Goal: Task Accomplishment & Management: Manage account settings

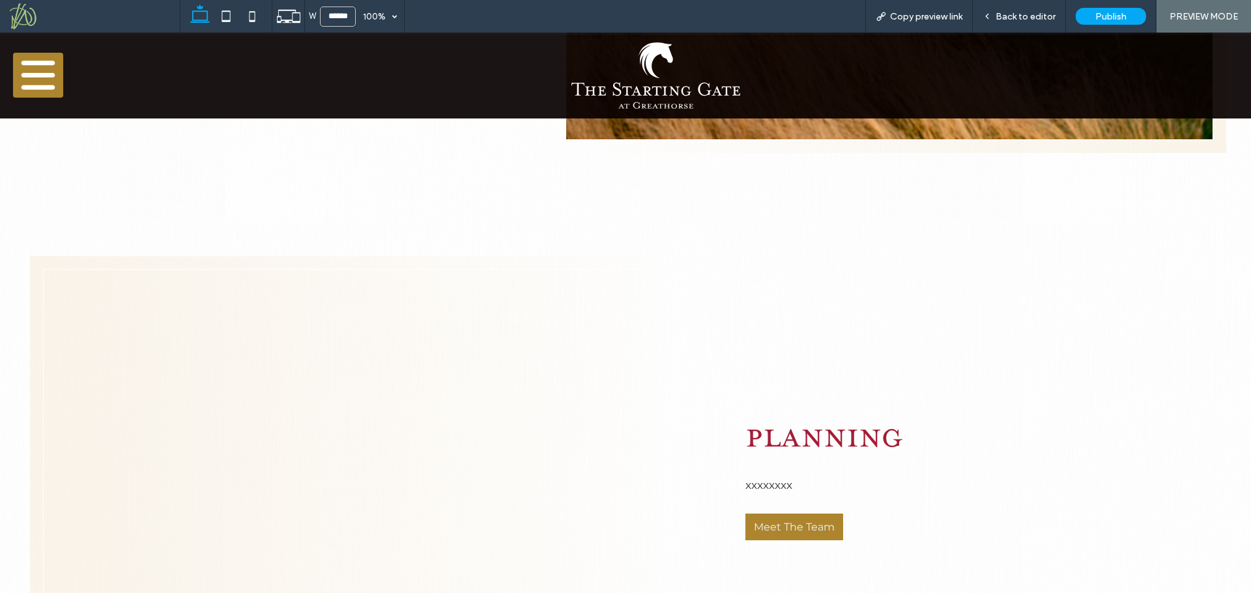
scroll to position [911, 0]
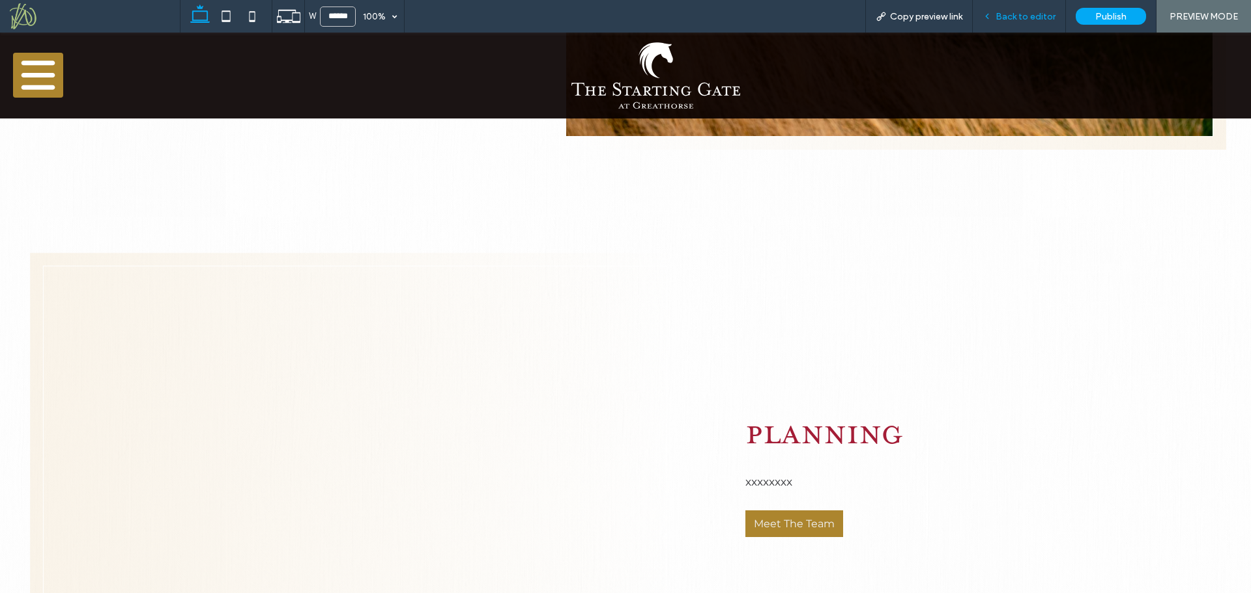
click at [1022, 15] on span "Back to editor" at bounding box center [1025, 16] width 60 height 11
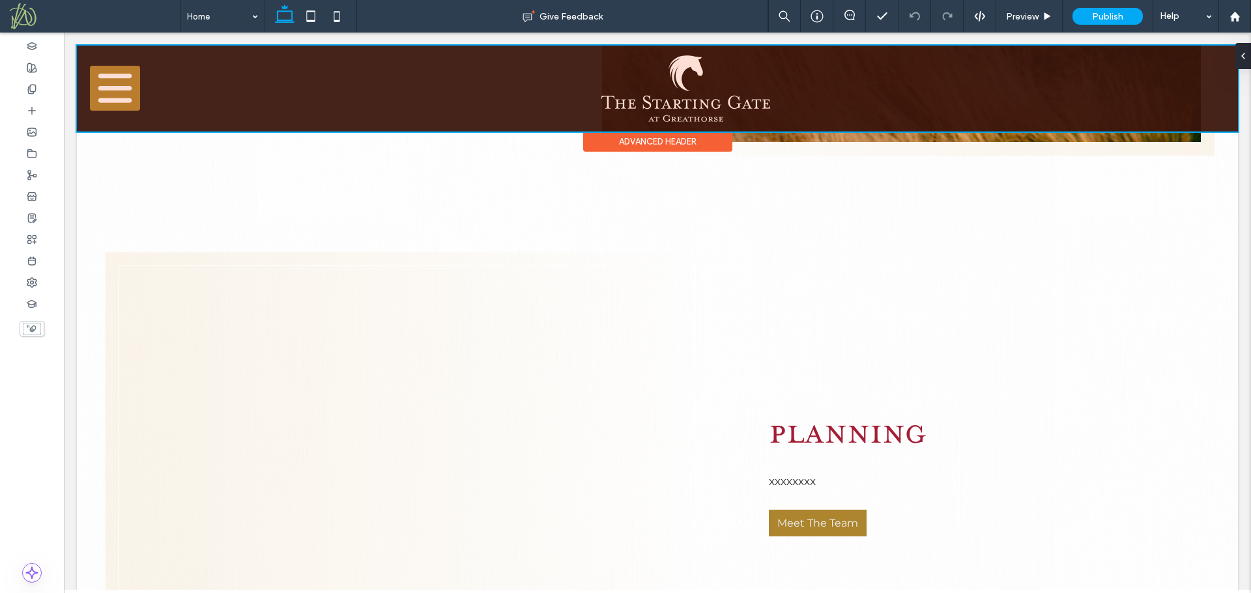
scroll to position [920, 0]
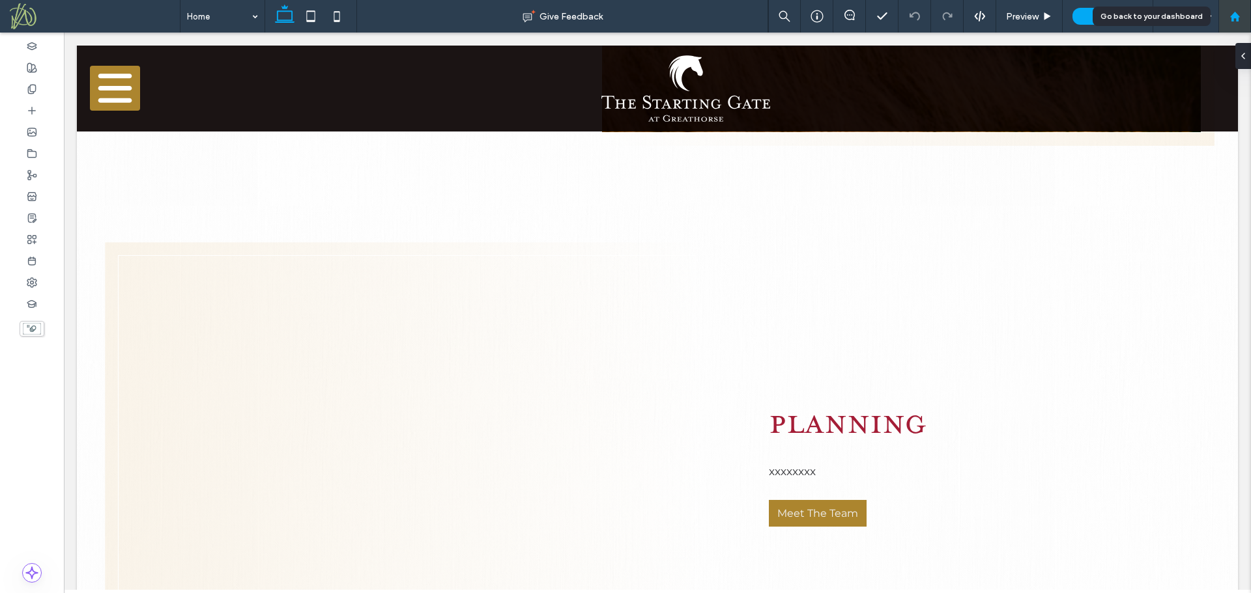
click at [1242, 12] on div at bounding box center [1234, 16] width 31 height 11
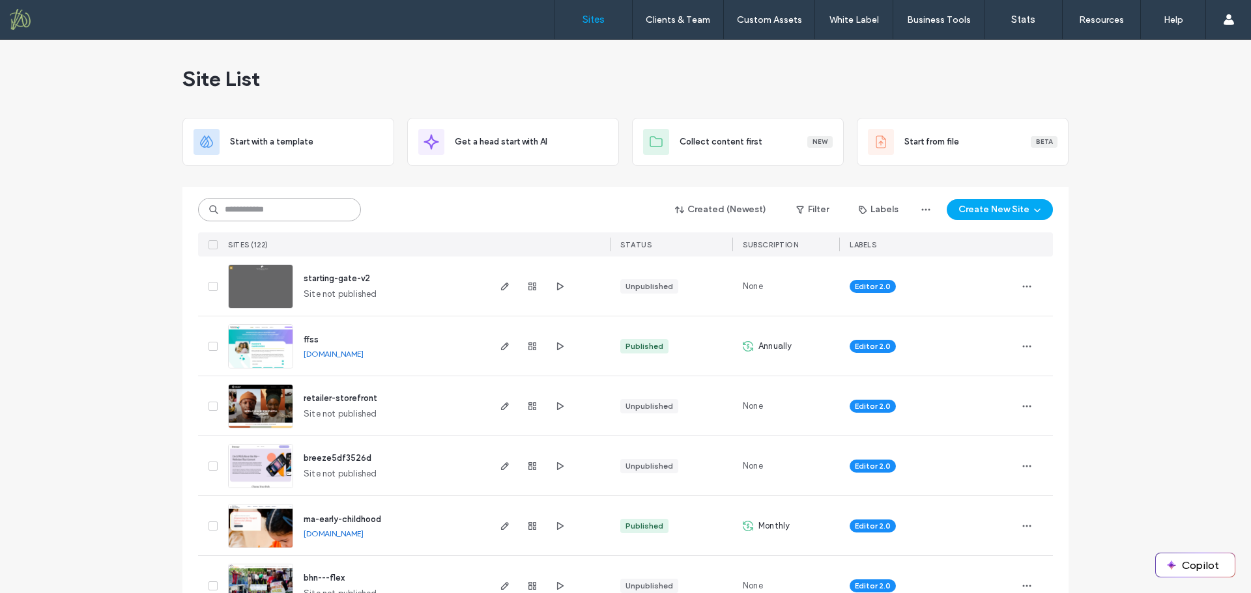
click at [285, 209] on input at bounding box center [279, 209] width 163 height 23
type input "****"
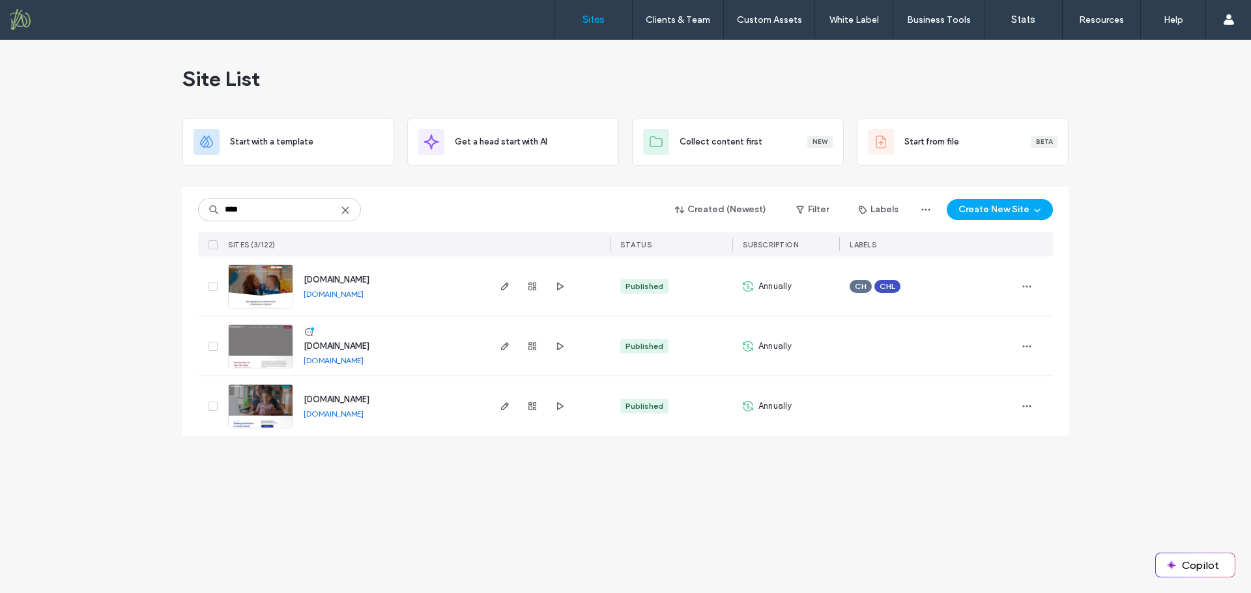
click at [369, 277] on span "[DOMAIN_NAME]" at bounding box center [337, 280] width 66 height 10
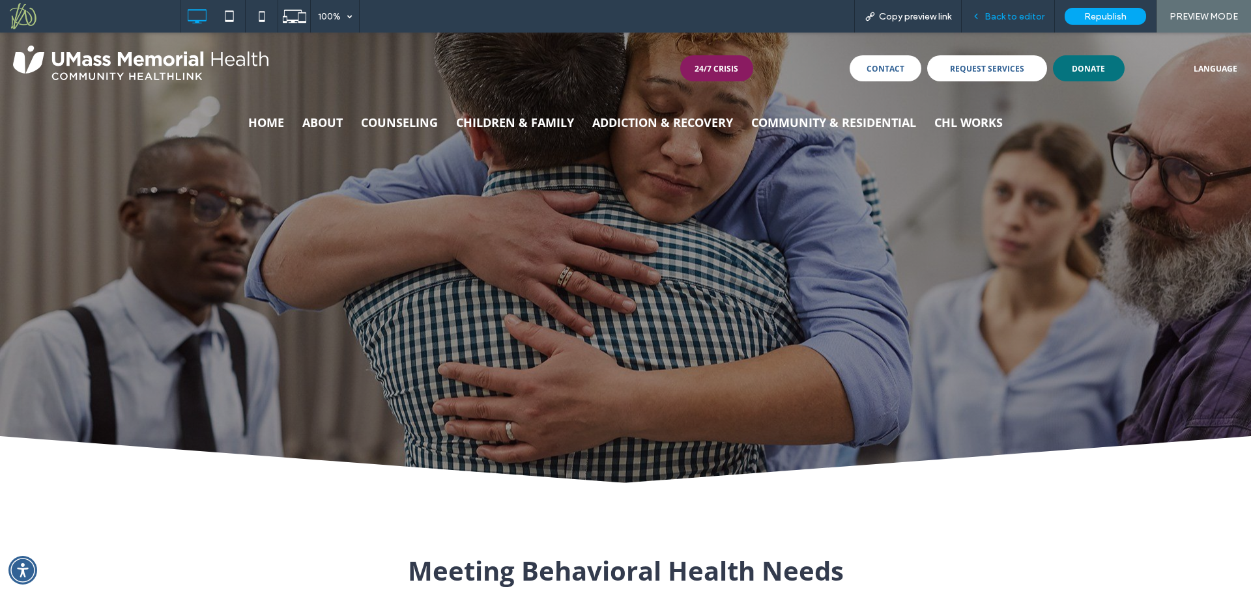
click at [995, 16] on span "Back to editor" at bounding box center [1014, 16] width 60 height 11
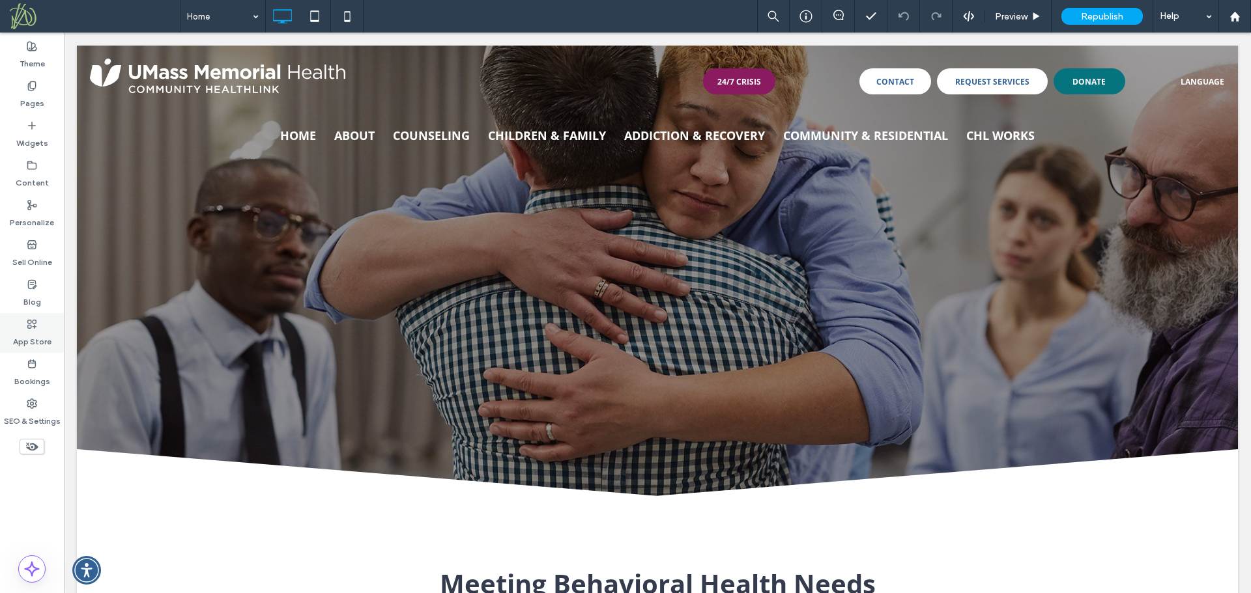
click at [25, 335] on label "App Store" at bounding box center [32, 339] width 38 height 18
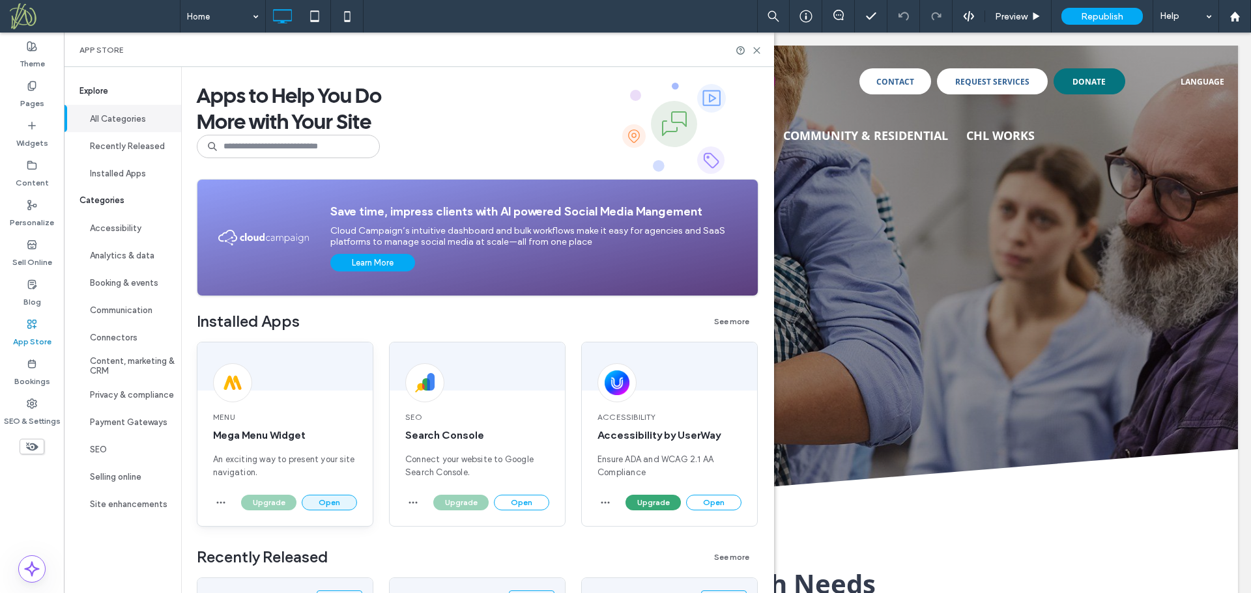
click at [322, 500] on button "Open" at bounding box center [329, 503] width 55 height 16
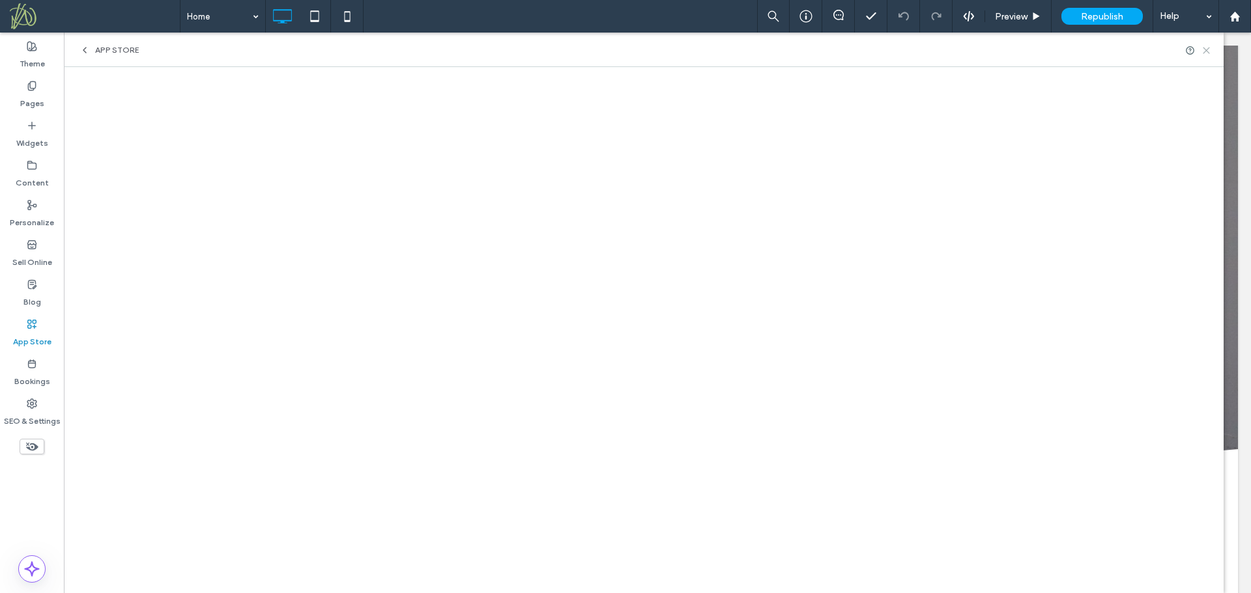
click at [1207, 49] on use at bounding box center [1206, 51] width 6 height 6
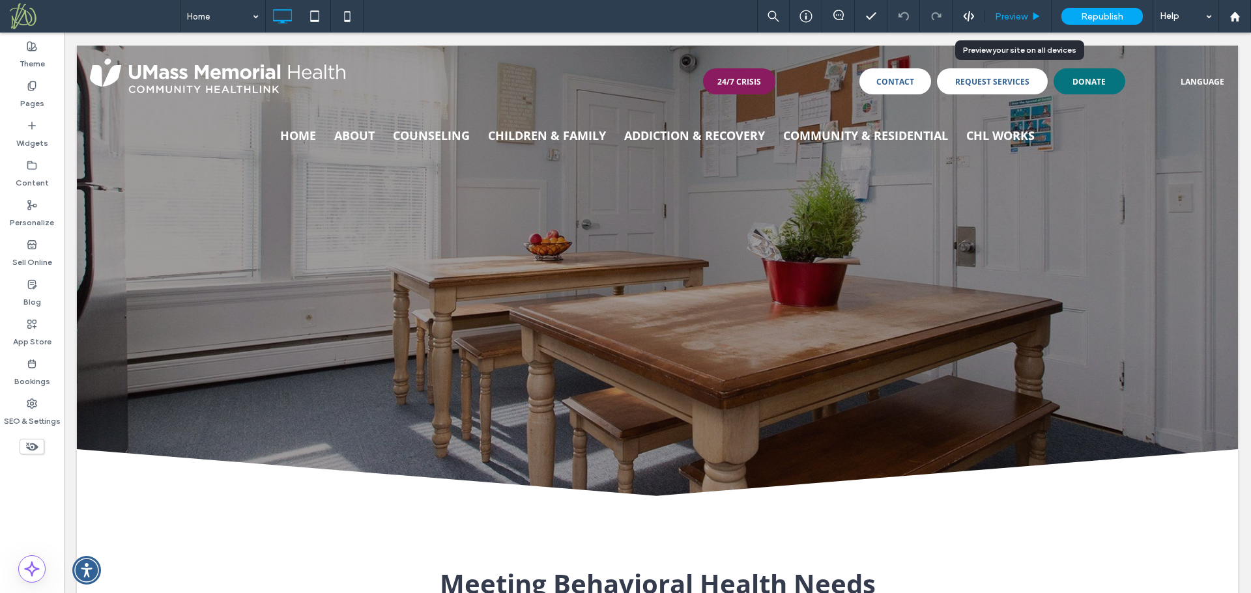
click at [1006, 12] on span "Preview" at bounding box center [1011, 16] width 33 height 11
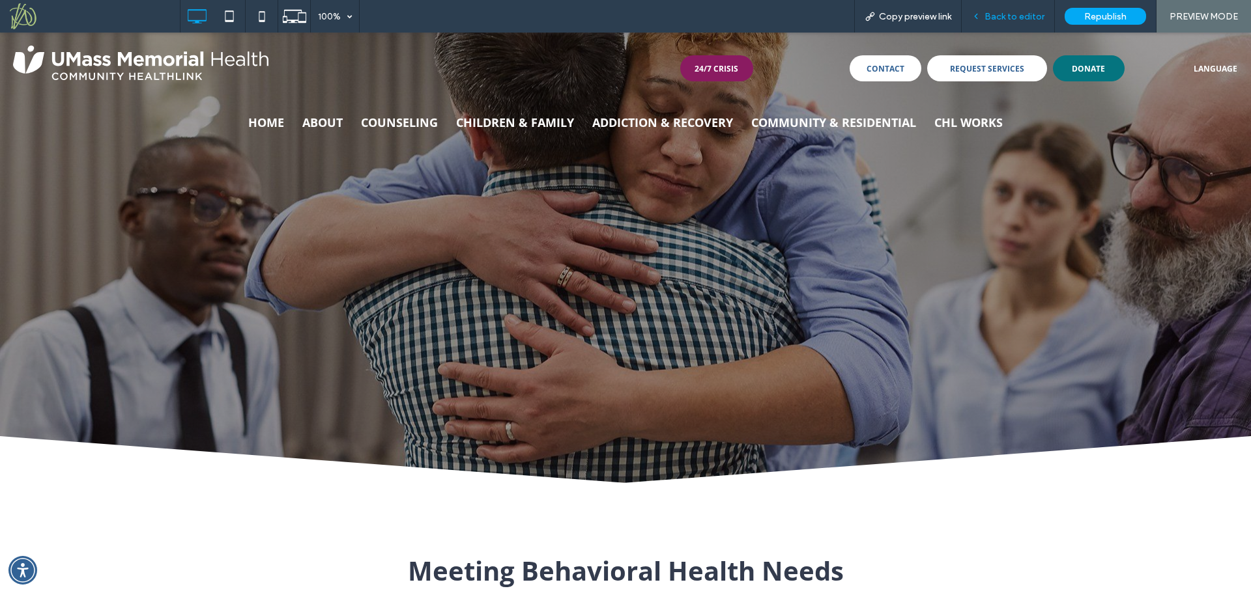
click at [1016, 20] on span "Back to editor" at bounding box center [1014, 16] width 60 height 11
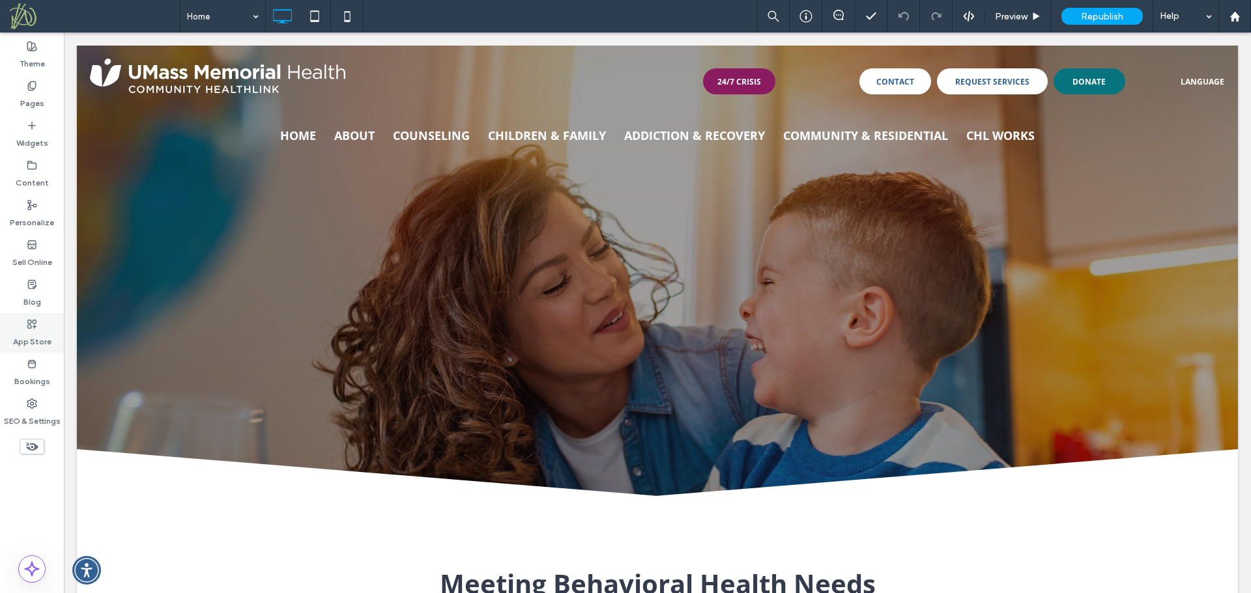
click at [25, 338] on label "App Store" at bounding box center [32, 339] width 38 height 18
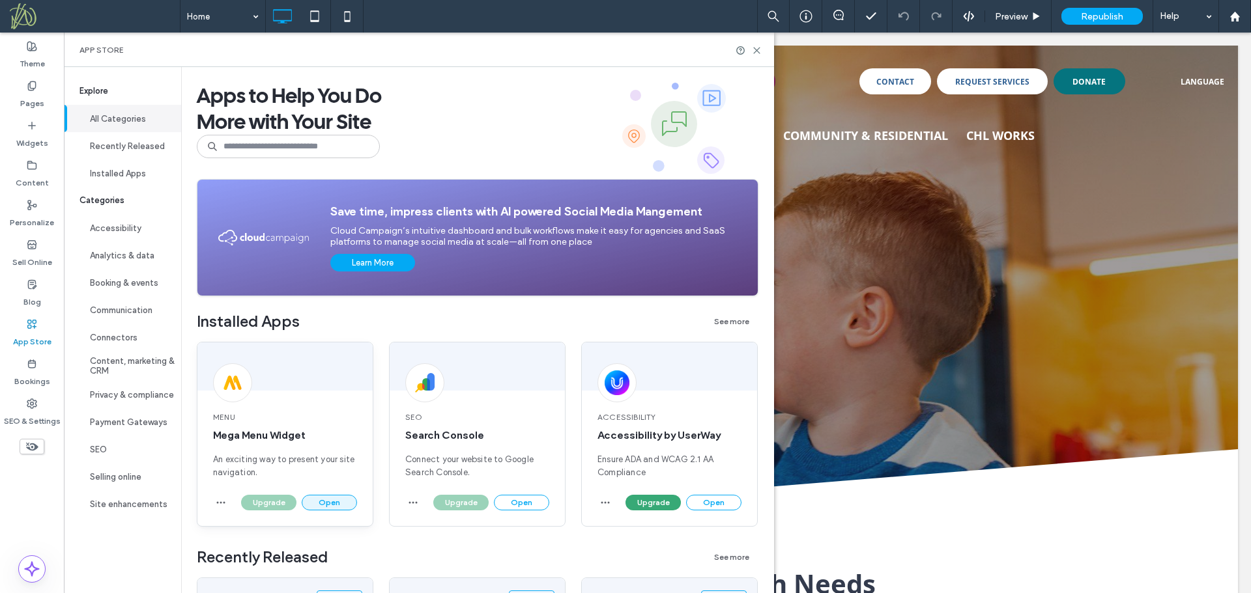
click at [335, 503] on button "Open" at bounding box center [329, 503] width 55 height 16
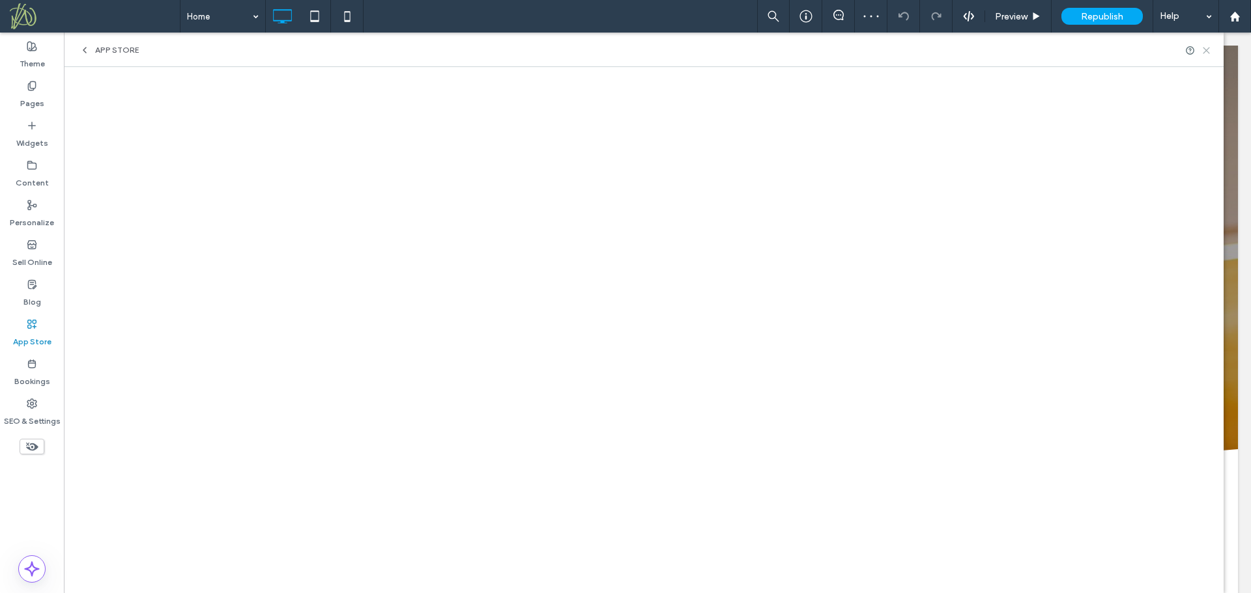
click at [1205, 49] on use at bounding box center [1206, 51] width 6 height 6
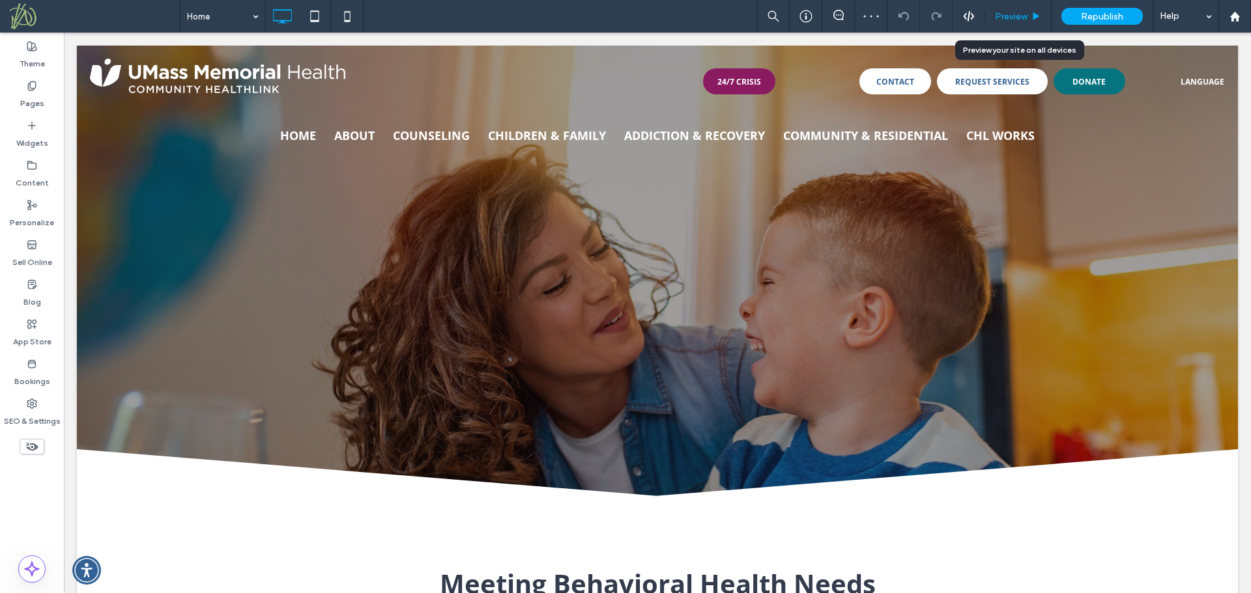
click at [1008, 14] on span "Preview" at bounding box center [1011, 16] width 33 height 11
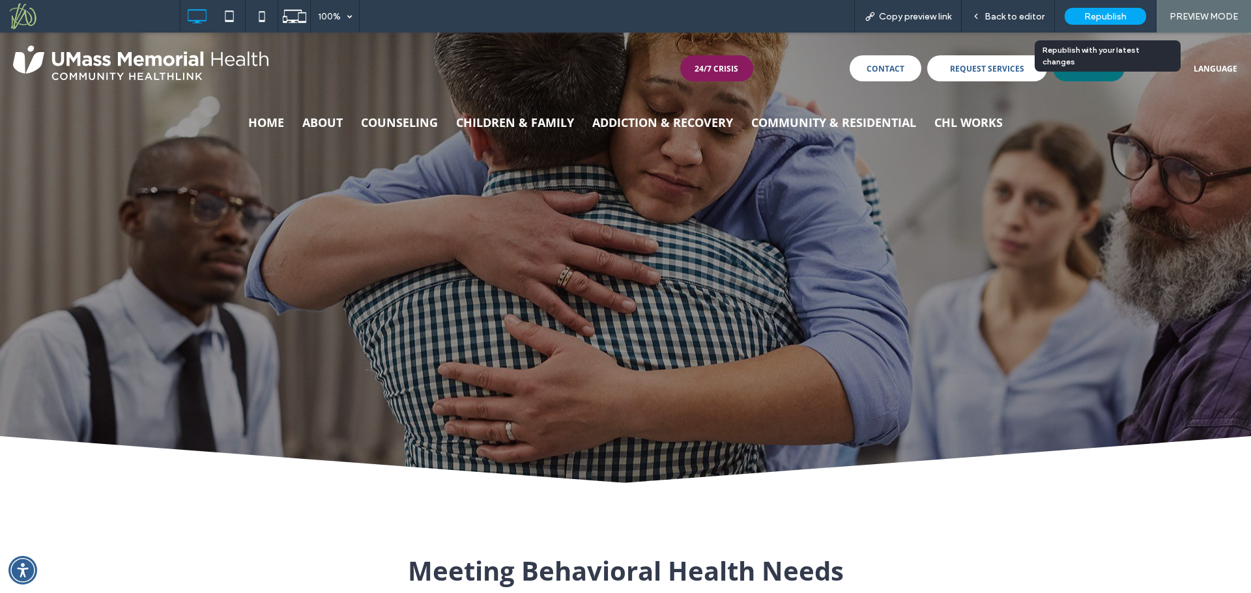
click at [1096, 12] on span "Republish" at bounding box center [1105, 16] width 42 height 11
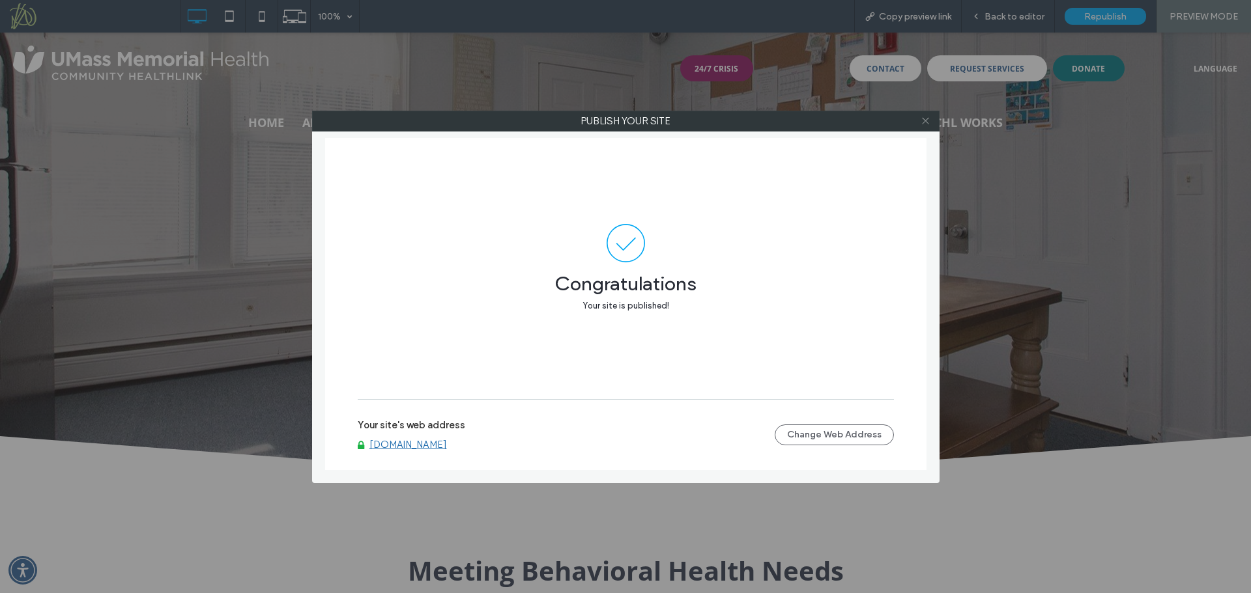
click at [922, 118] on icon at bounding box center [925, 121] width 10 height 10
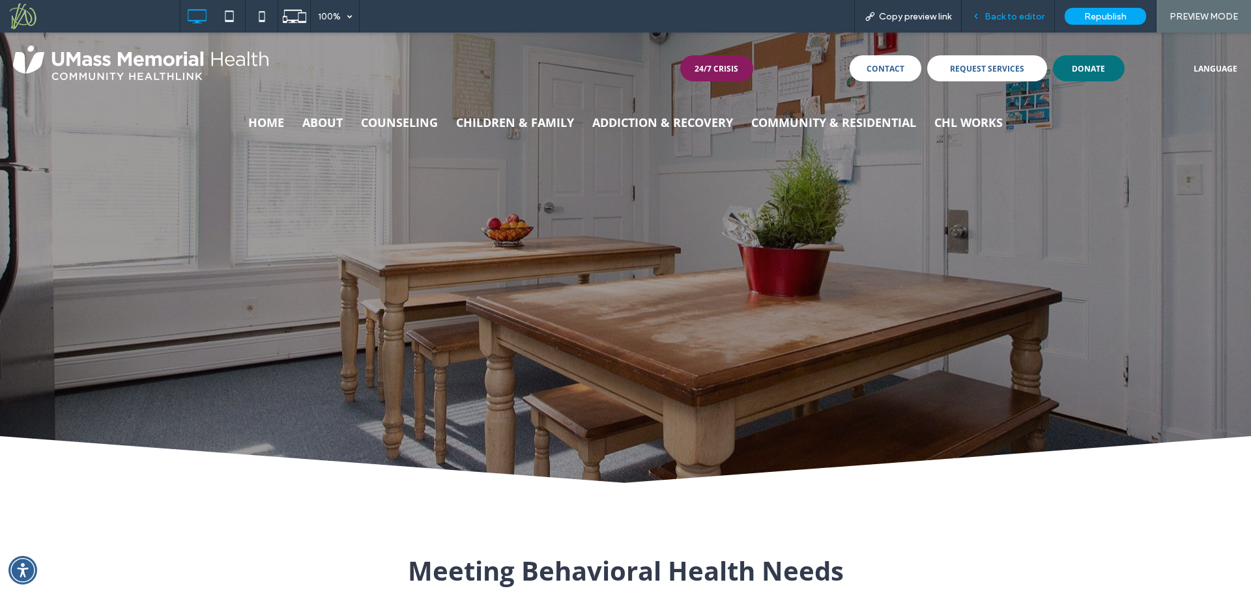
click at [1014, 16] on span "Back to editor" at bounding box center [1014, 16] width 60 height 11
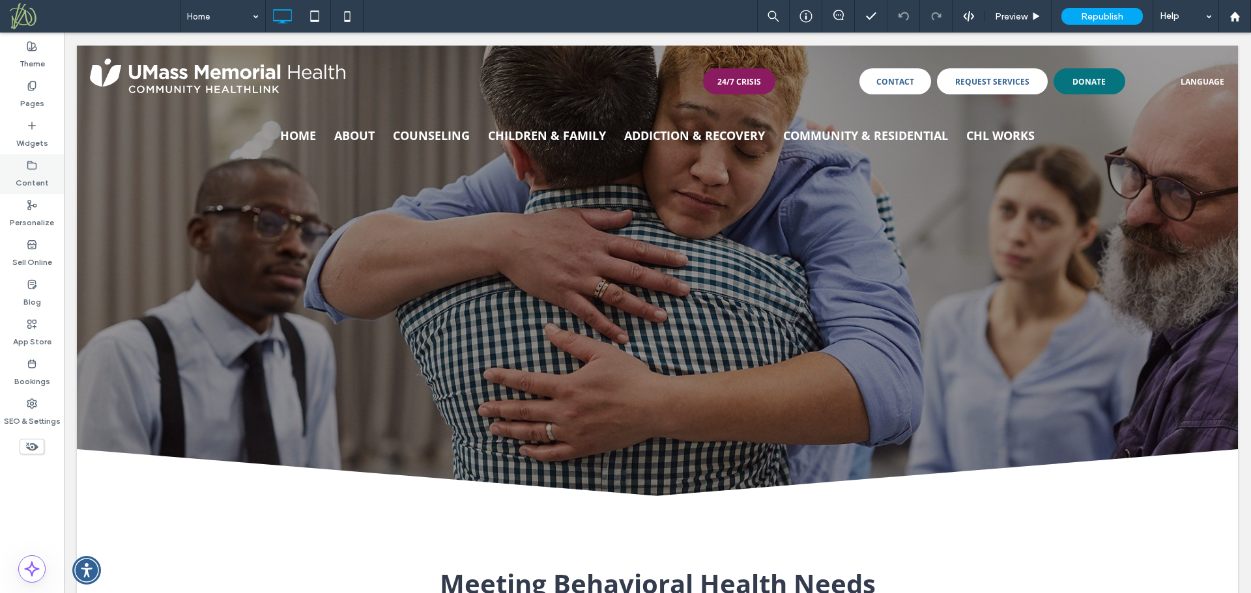
click at [36, 176] on label "Content" at bounding box center [32, 180] width 33 height 18
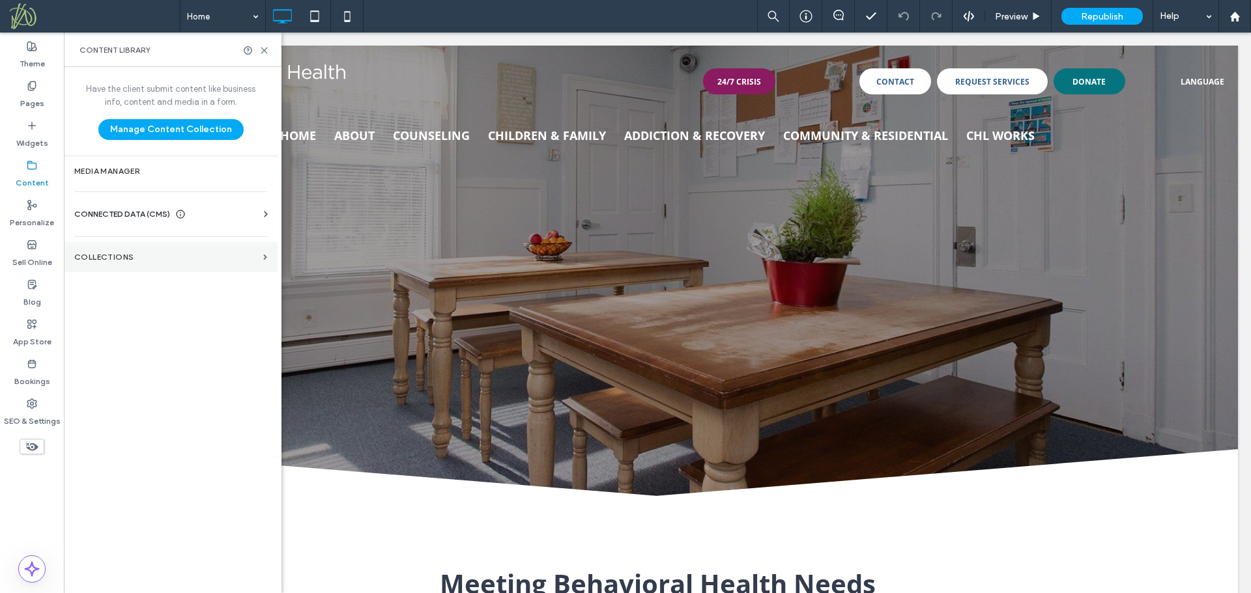
click at [125, 256] on label "Collections" at bounding box center [166, 257] width 184 height 9
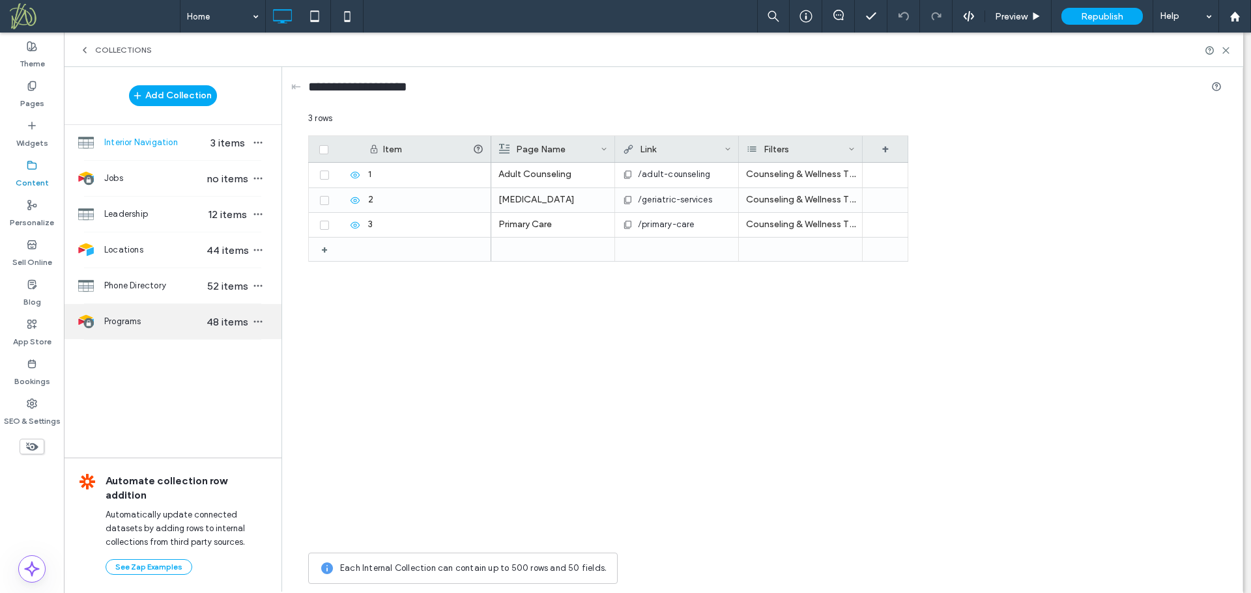
click at [145, 325] on span "Programs" at bounding box center [154, 321] width 100 height 13
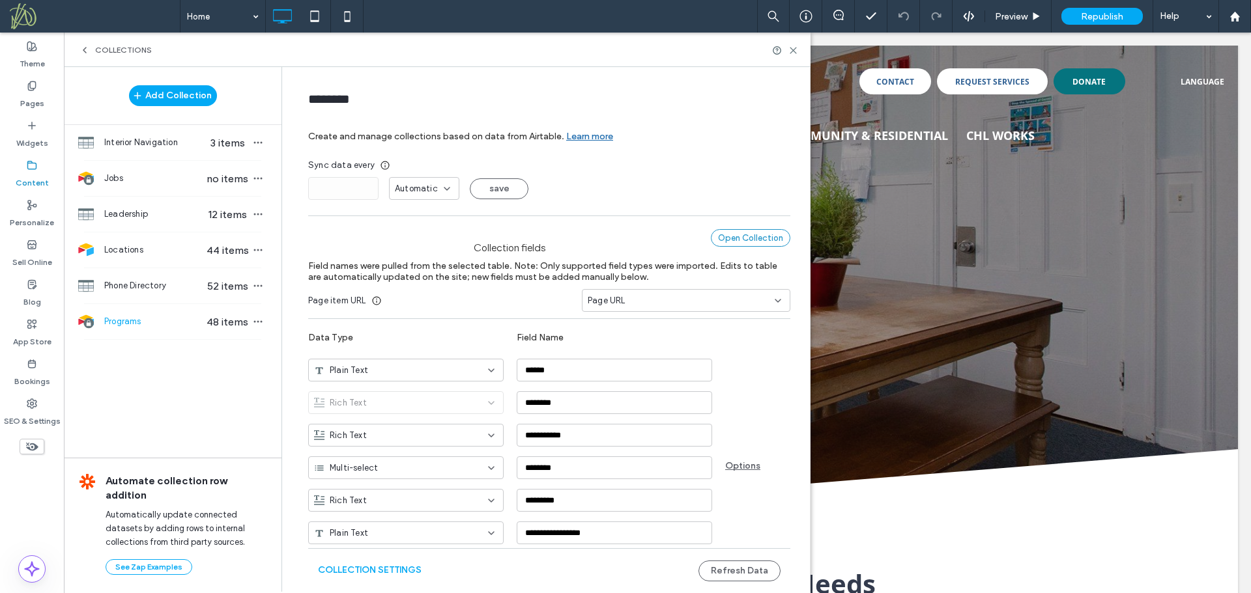
click at [744, 235] on div "Open Collection" at bounding box center [750, 238] width 79 height 18
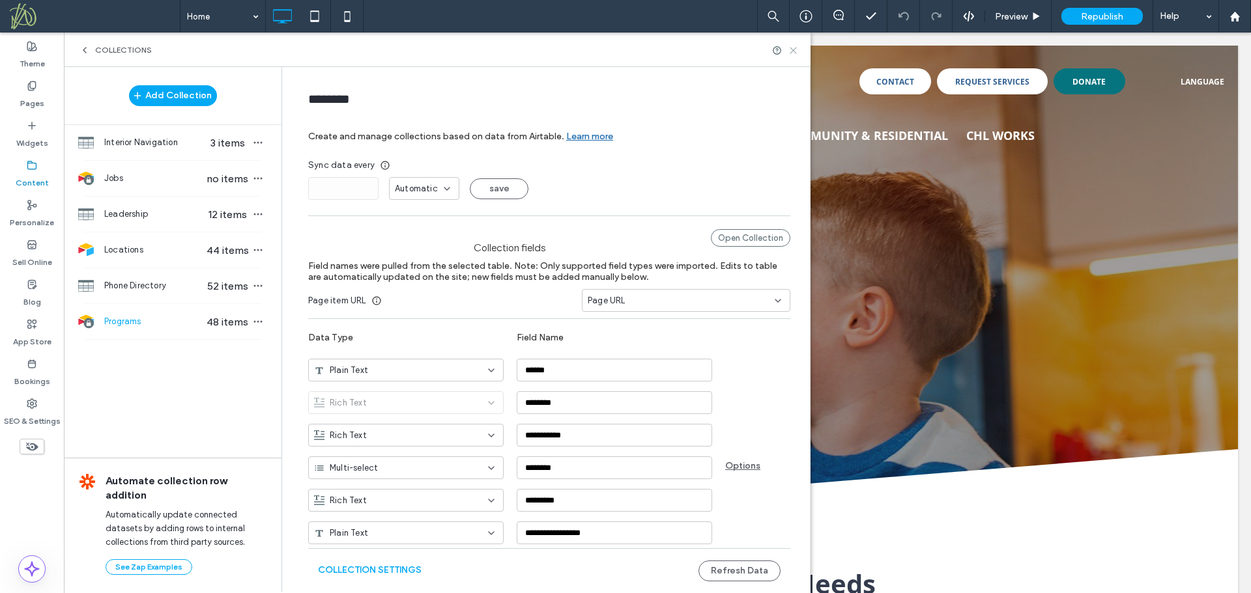
click at [790, 50] on icon at bounding box center [793, 51] width 10 height 10
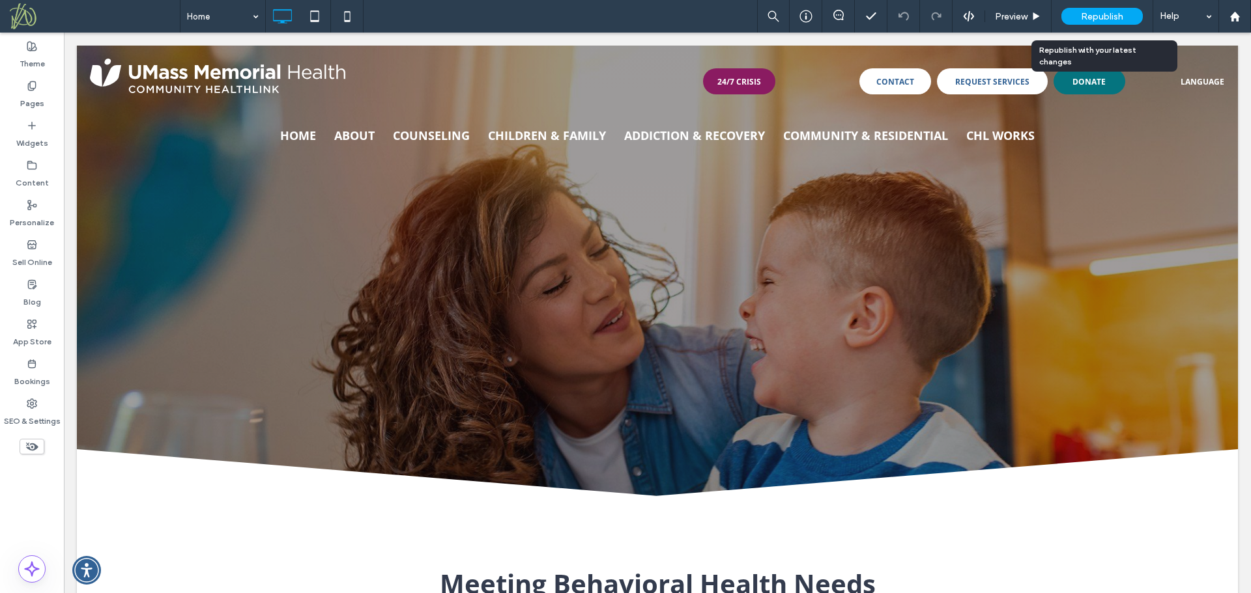
click at [1107, 18] on span "Republish" at bounding box center [1102, 16] width 42 height 11
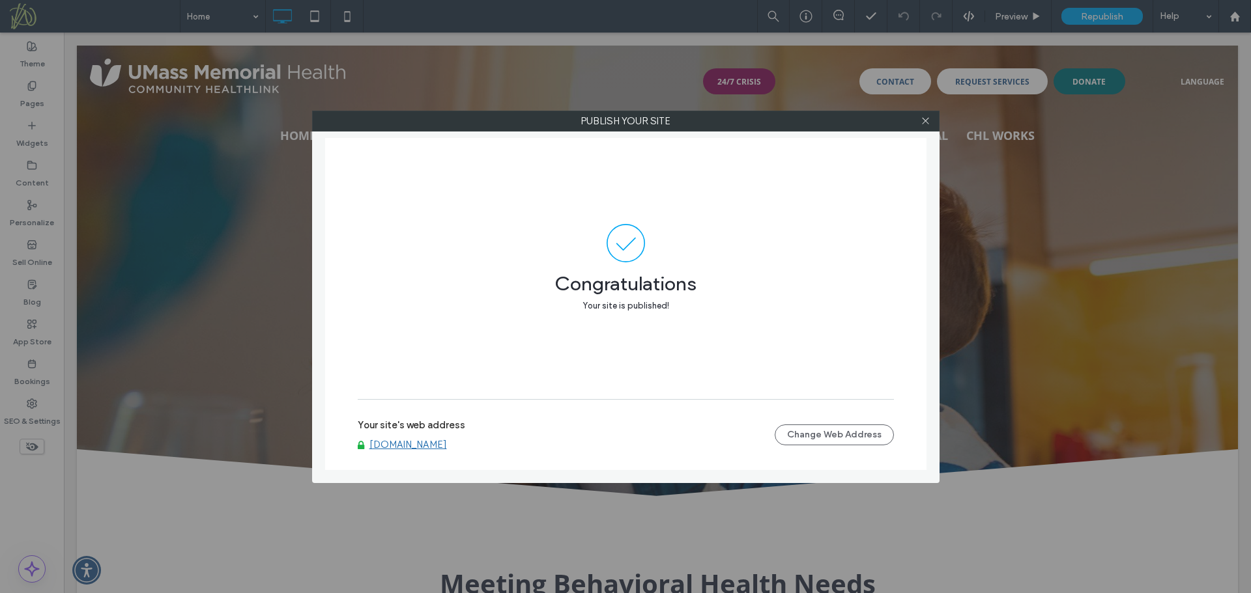
drag, startPoint x: 487, startPoint y: 443, endPoint x: 506, endPoint y: 427, distance: 24.5
click at [447, 442] on link "[DOMAIN_NAME]" at bounding box center [408, 445] width 78 height 12
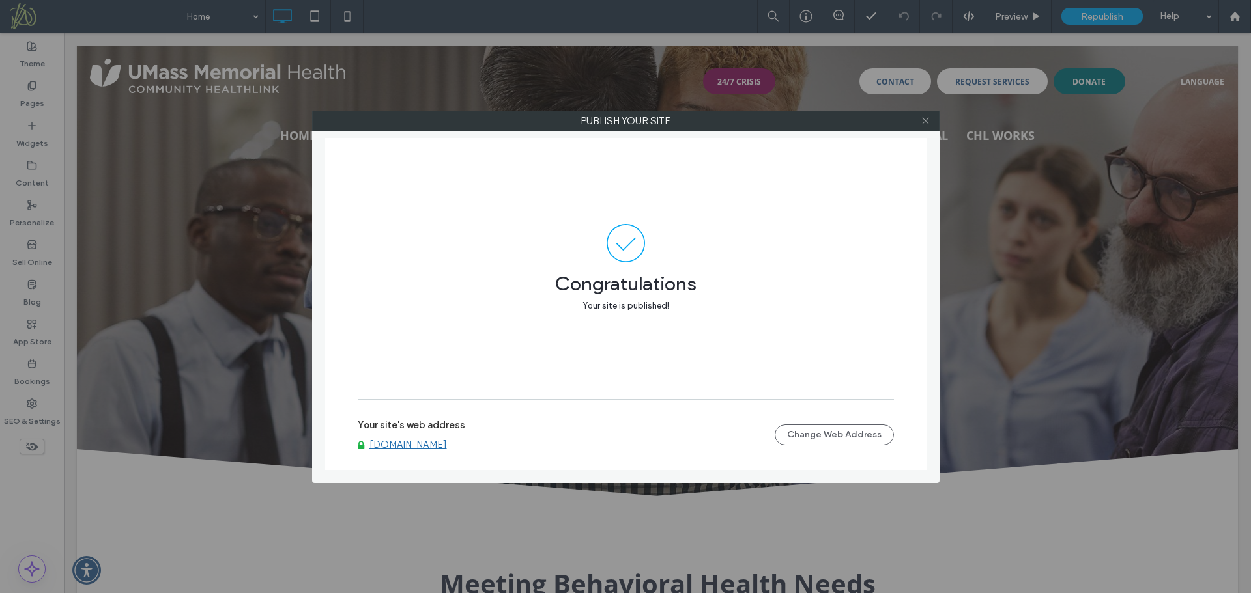
drag, startPoint x: 929, startPoint y: 120, endPoint x: 694, endPoint y: 225, distance: 257.5
click at [929, 120] on icon at bounding box center [925, 121] width 10 height 10
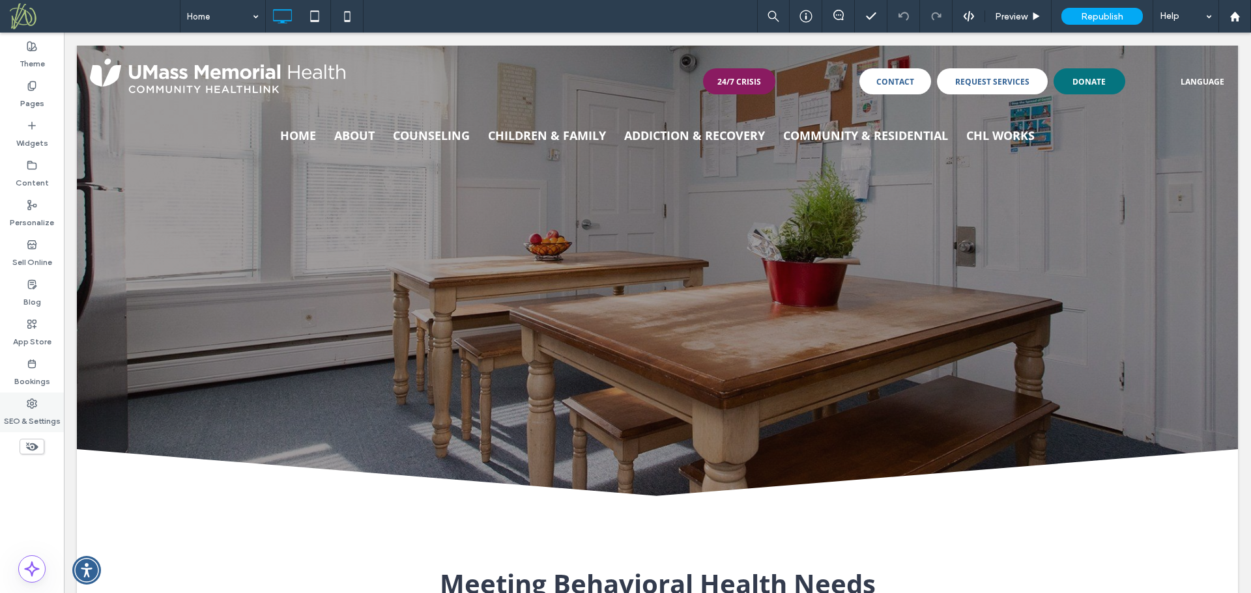
click at [45, 413] on label "SEO & Settings" at bounding box center [32, 418] width 57 height 18
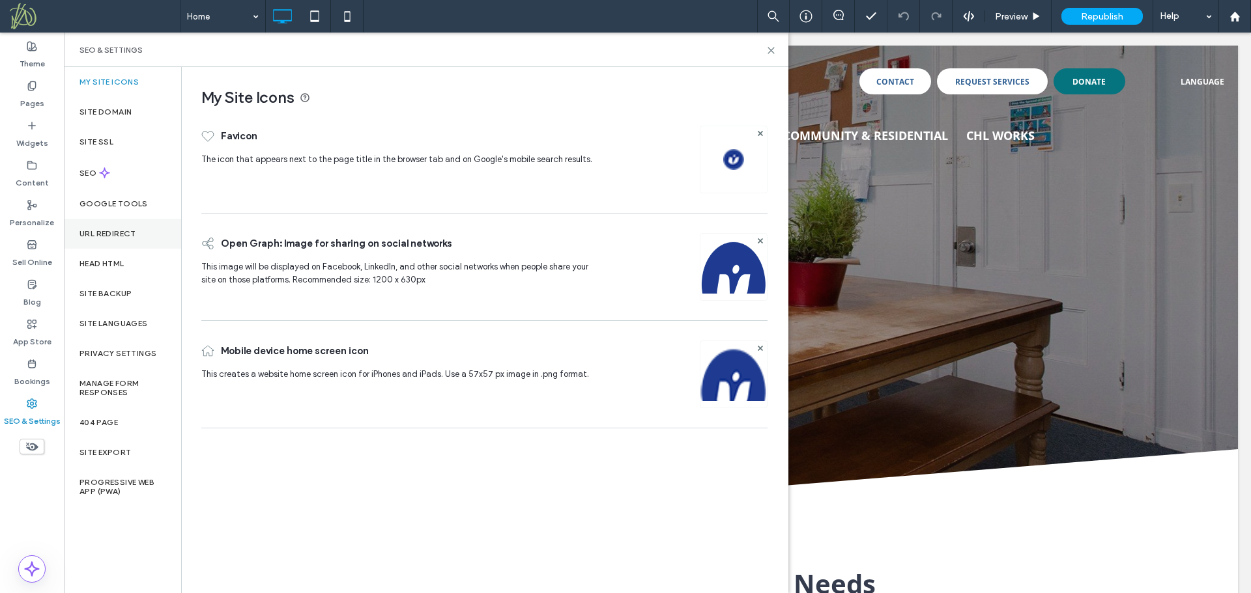
drag, startPoint x: 98, startPoint y: 227, endPoint x: 120, endPoint y: 233, distance: 22.5
click at [98, 227] on div "URL Redirect" at bounding box center [122, 234] width 117 height 30
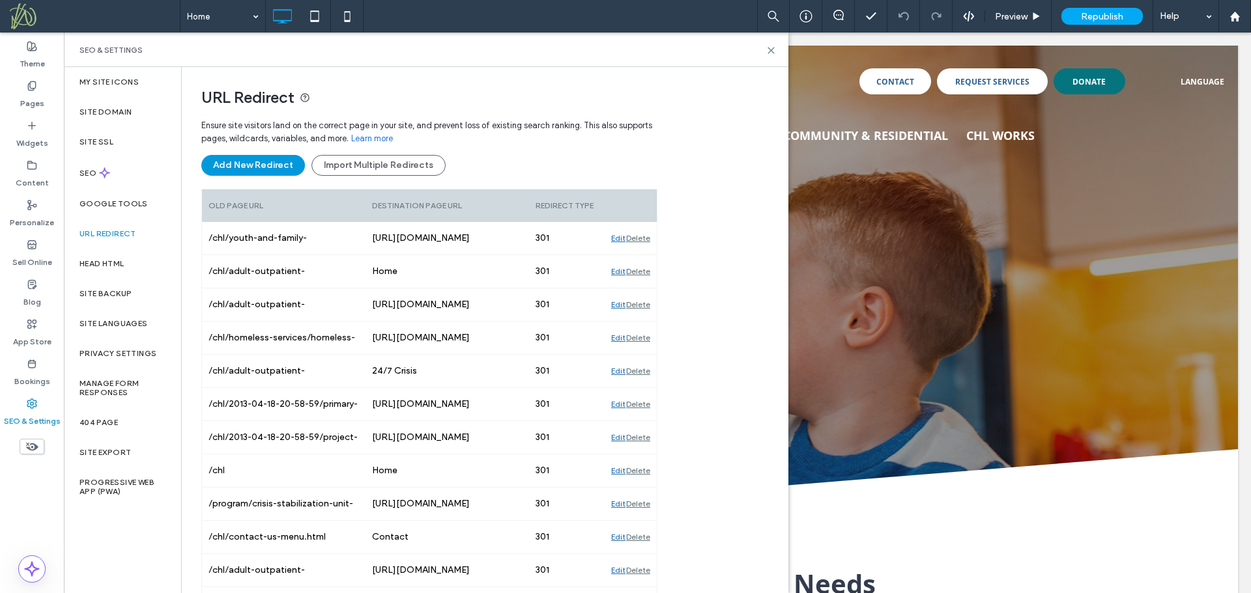
click at [261, 165] on button "Add New Redirect" at bounding box center [253, 165] width 104 height 21
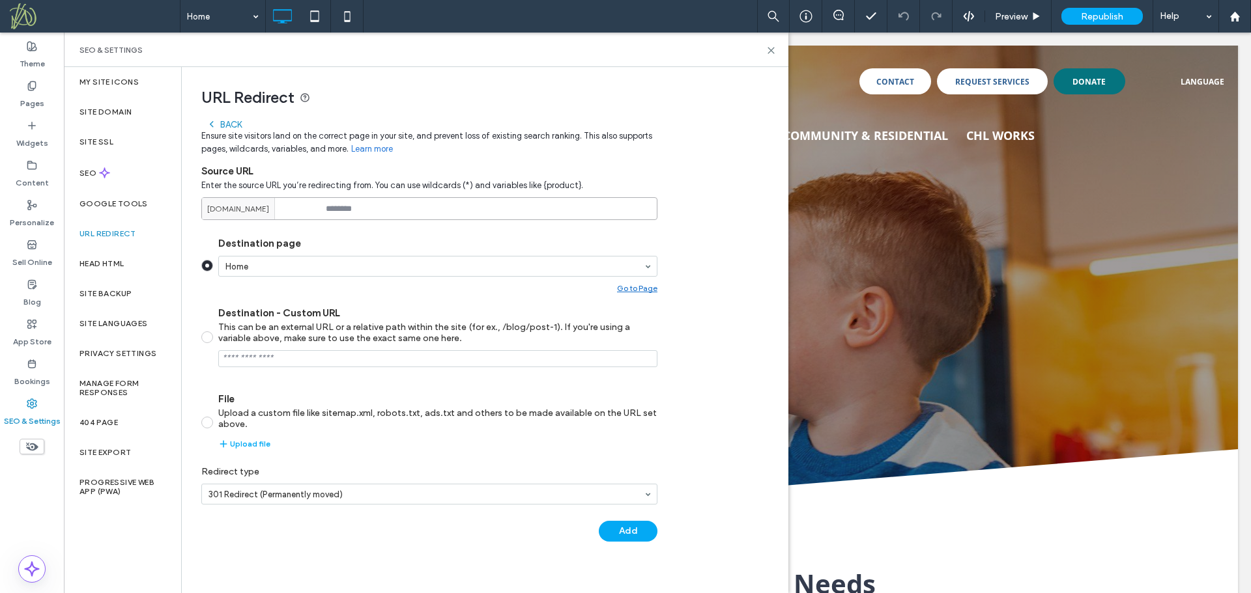
click at [367, 212] on input at bounding box center [429, 208] width 456 height 23
paste input "**********"
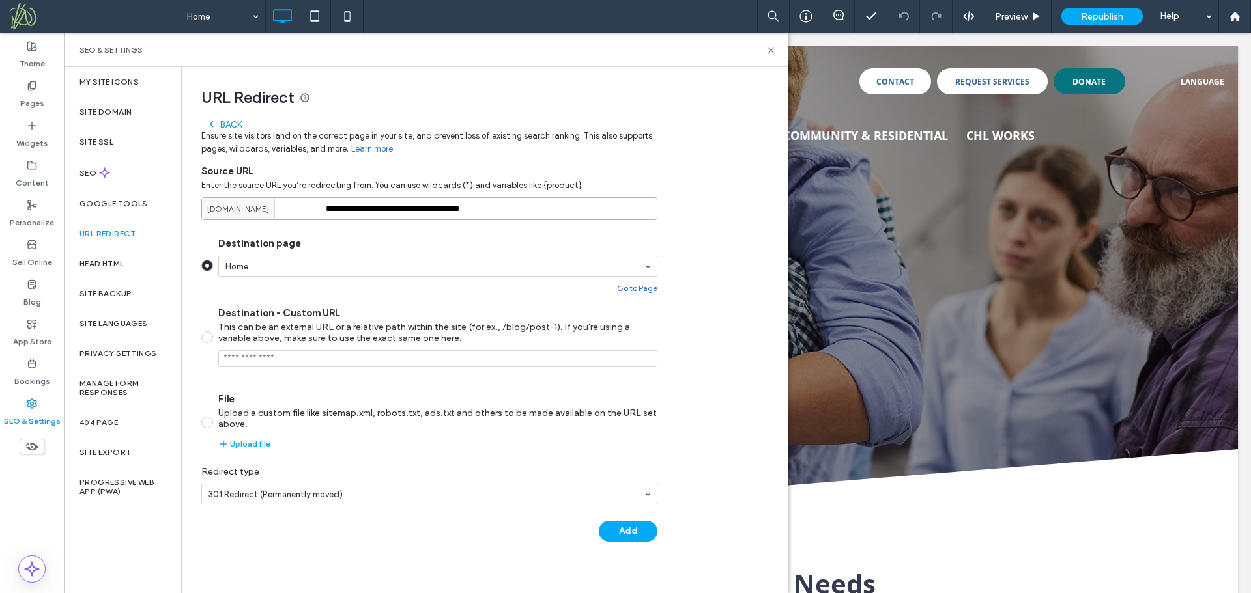
type input "**********"
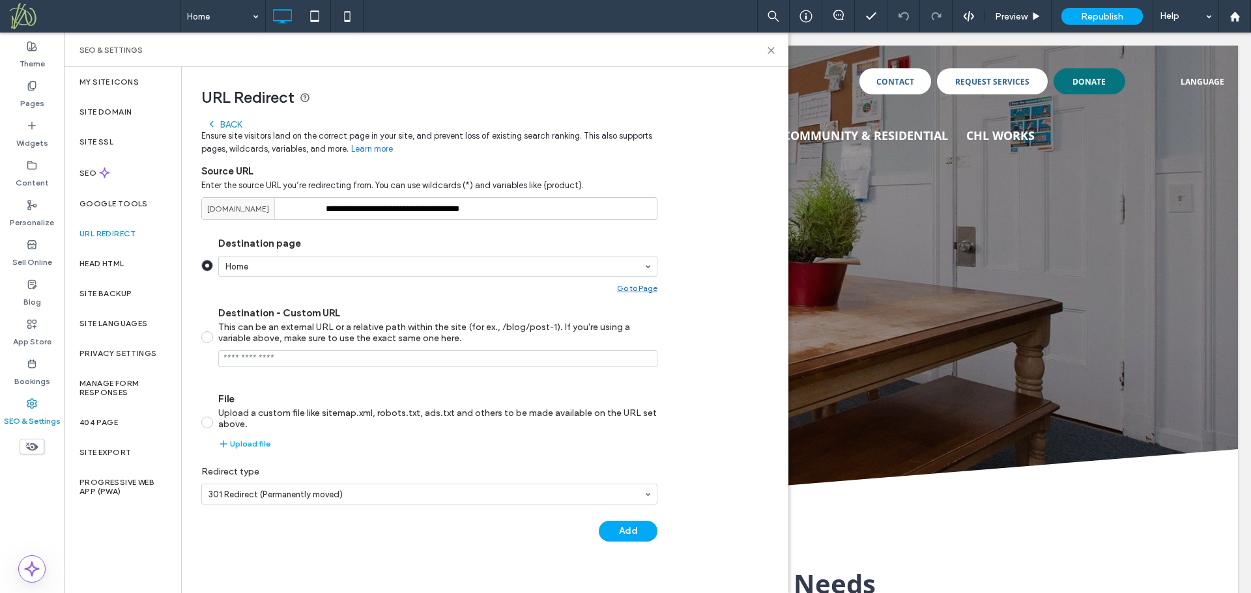
click at [268, 358] on input "Destination - Custom URL This can be an external URL or a relative path within …" at bounding box center [437, 358] width 439 height 17
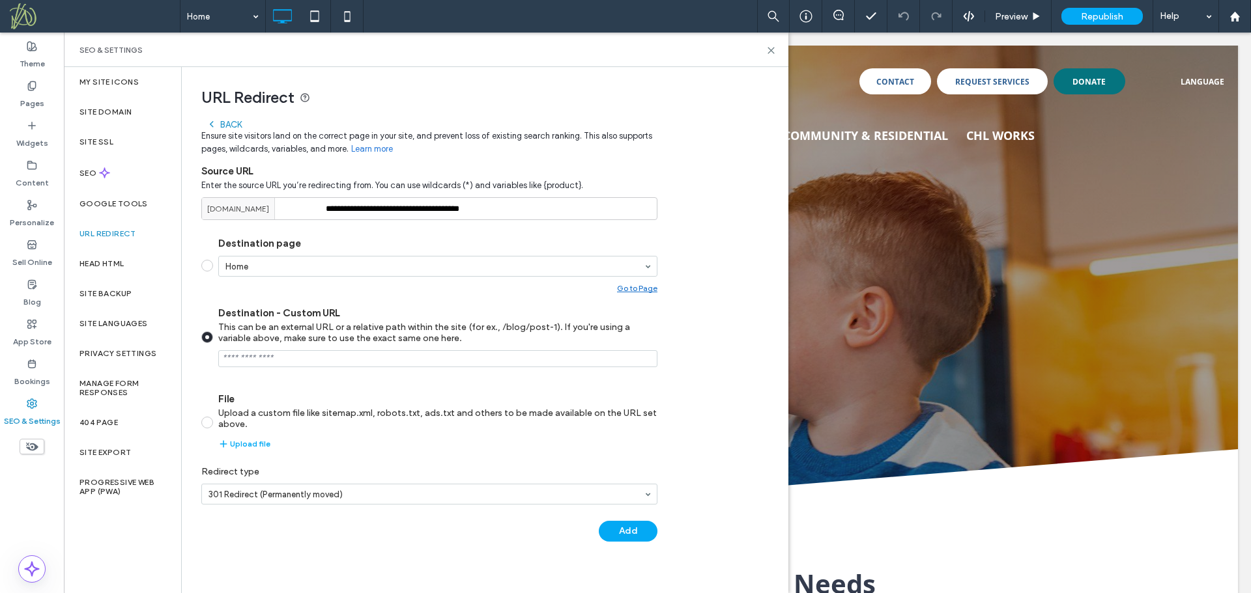
paste input "**********"
type input "**********"
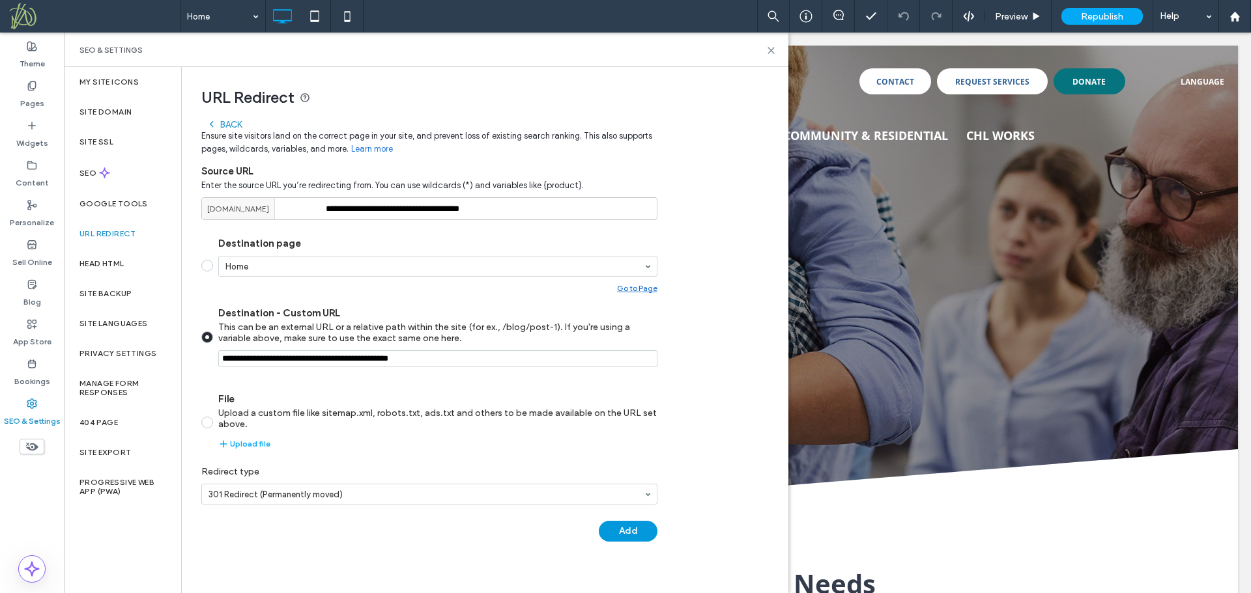
click at [630, 526] on button "Add" at bounding box center [628, 531] width 59 height 21
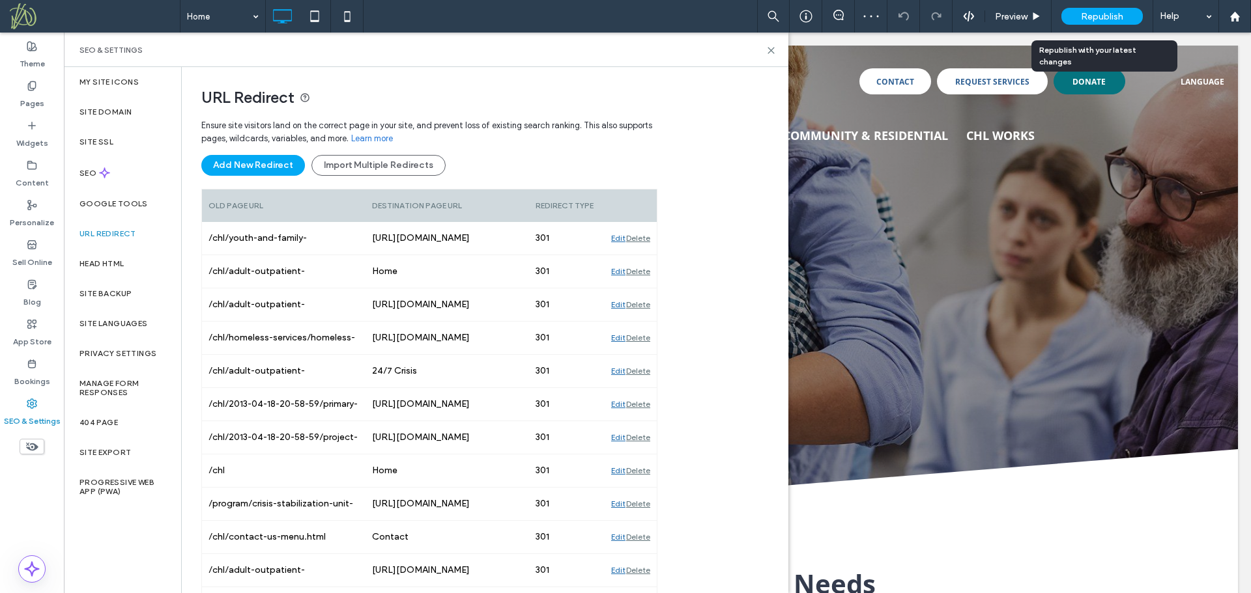
click at [1096, 14] on span "Republish" at bounding box center [1102, 16] width 42 height 11
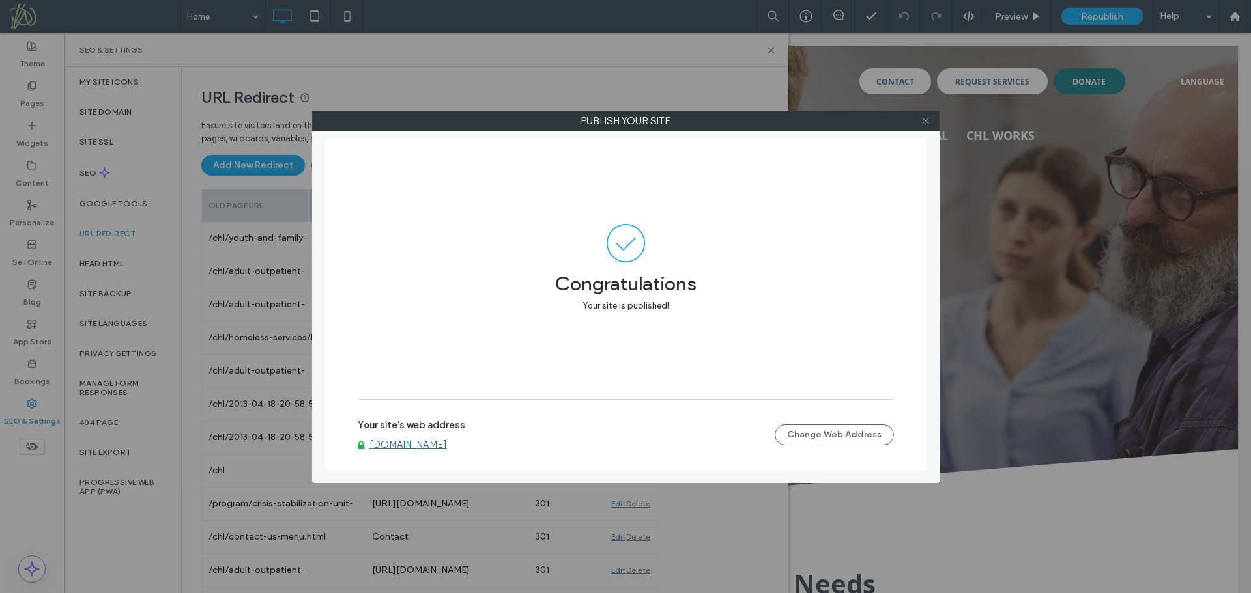
click at [924, 121] on icon at bounding box center [925, 121] width 10 height 10
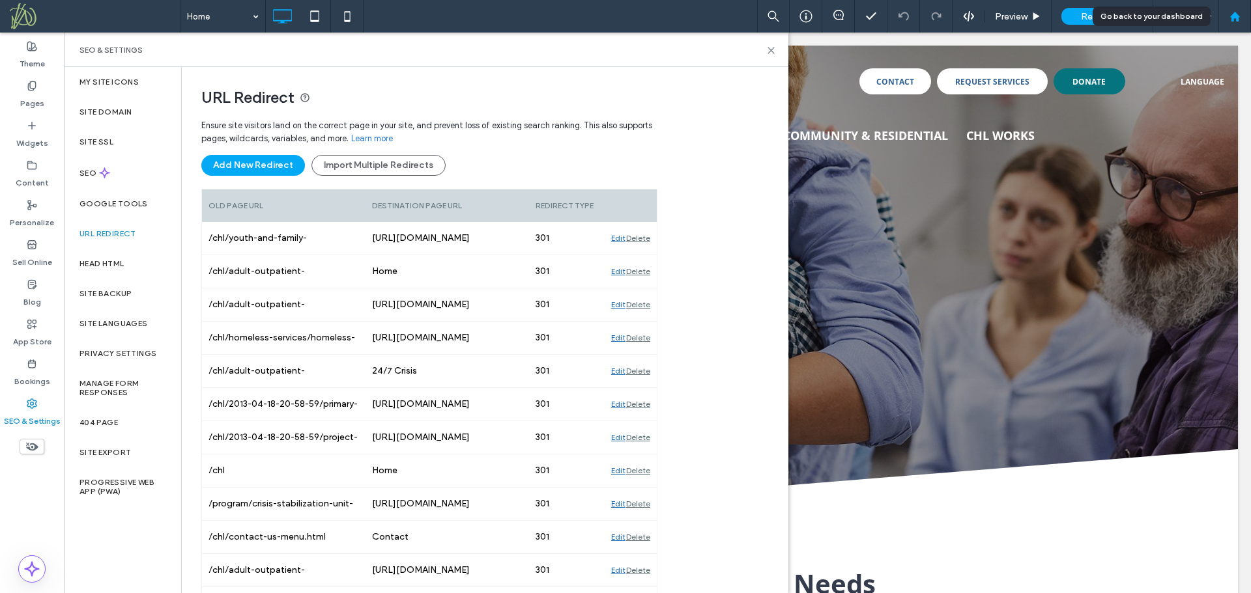
drag, startPoint x: 1236, startPoint y: 16, endPoint x: 1223, endPoint y: 14, distance: 13.7
click at [1236, 16] on use at bounding box center [1234, 16] width 10 height 10
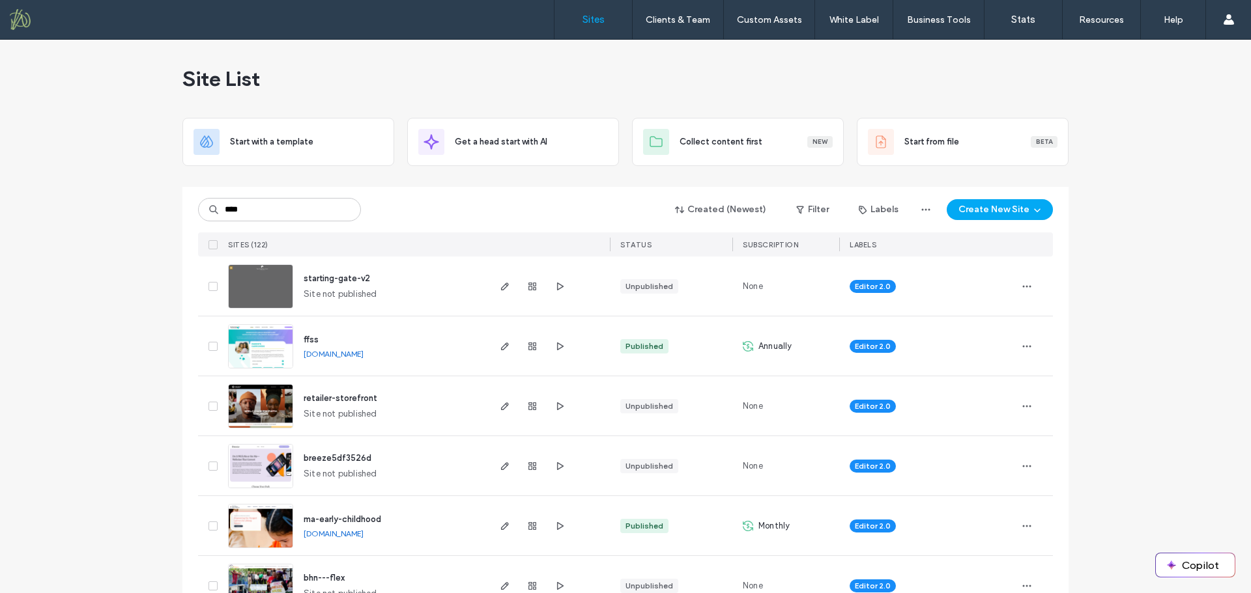
type input "****"
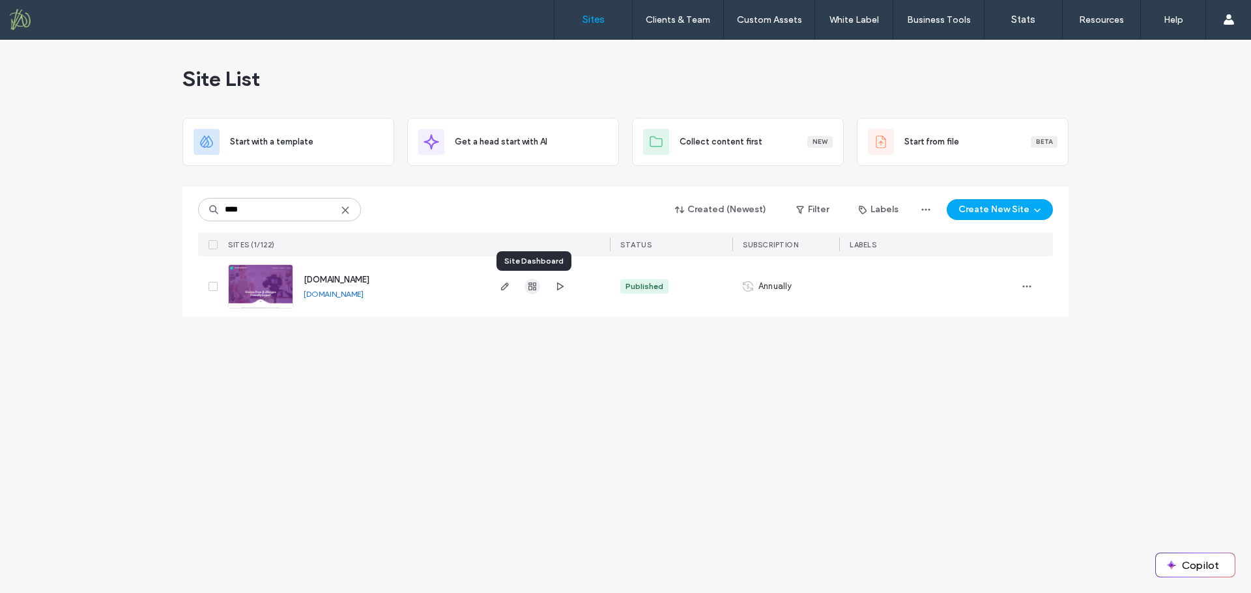
click at [533, 291] on icon "button" at bounding box center [532, 286] width 10 height 10
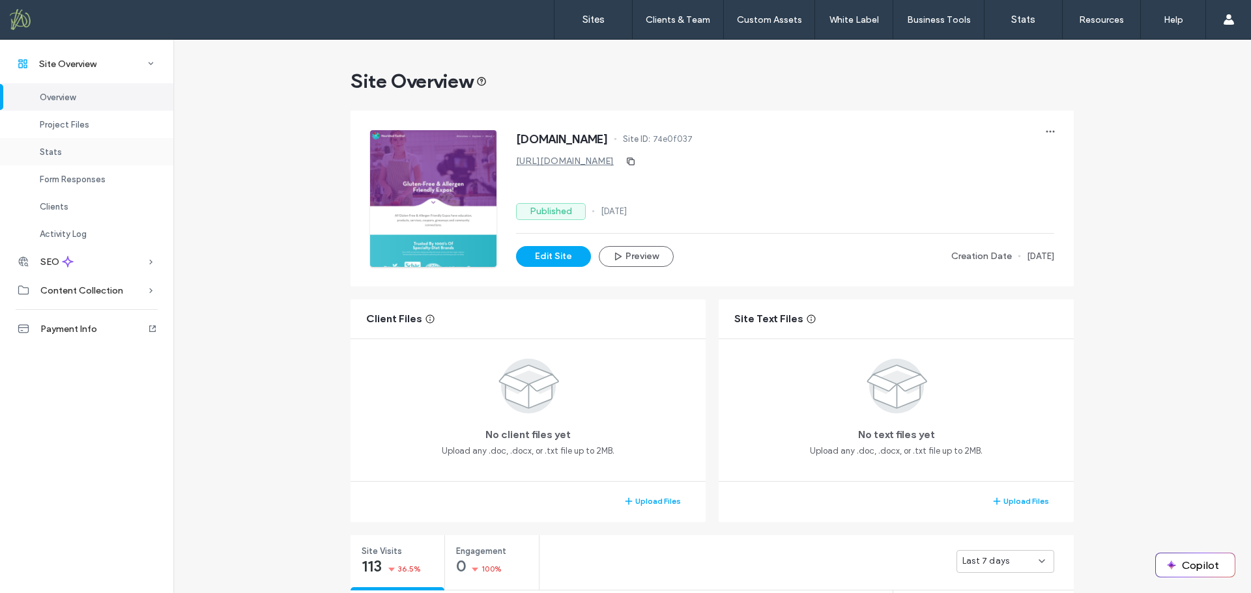
click at [74, 150] on div "Stats" at bounding box center [86, 151] width 173 height 27
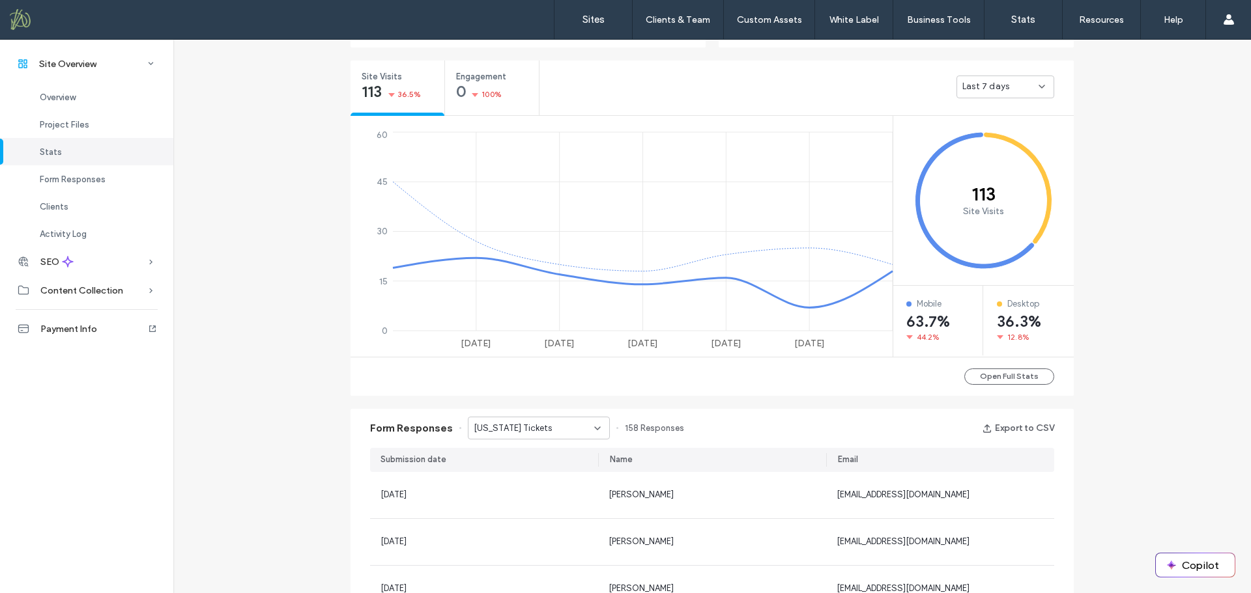
scroll to position [490, 0]
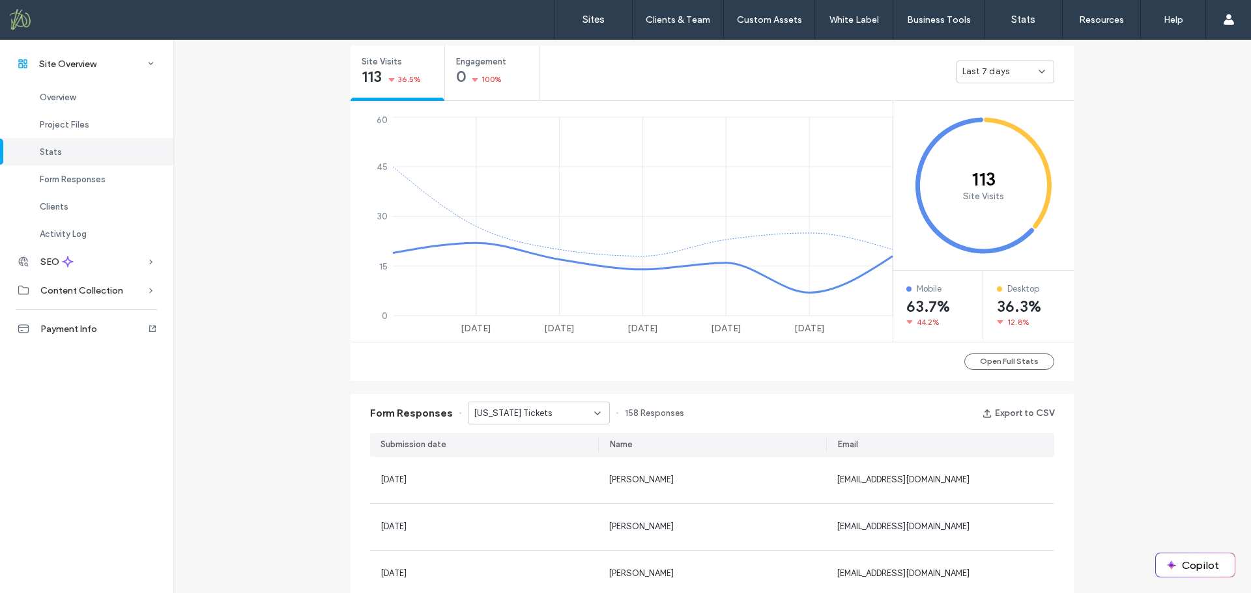
click at [989, 70] on span "Last 7 days" at bounding box center [985, 71] width 47 height 13
click at [992, 138] on span "Last 30 days" at bounding box center [983, 140] width 52 height 13
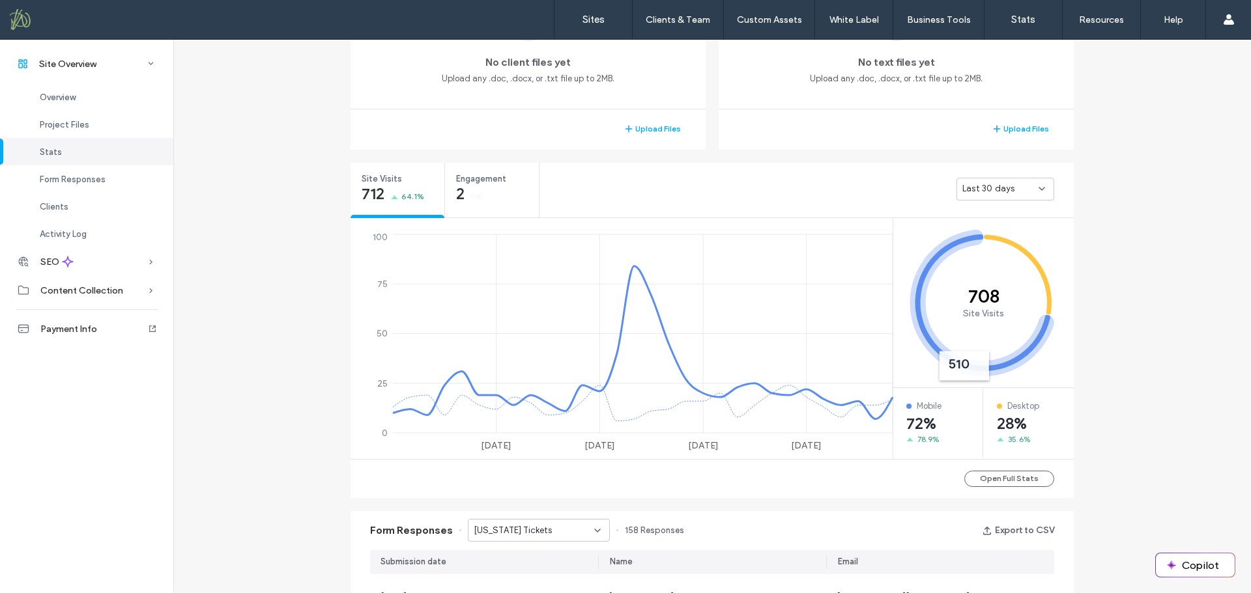
scroll to position [360, 0]
